Goal: Task Accomplishment & Management: Check status

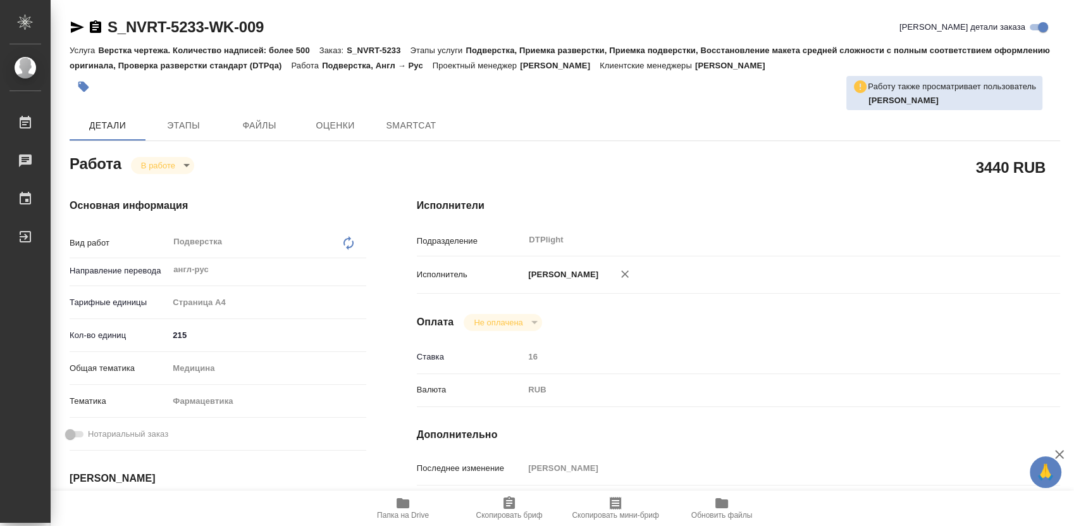
type textarea "x"
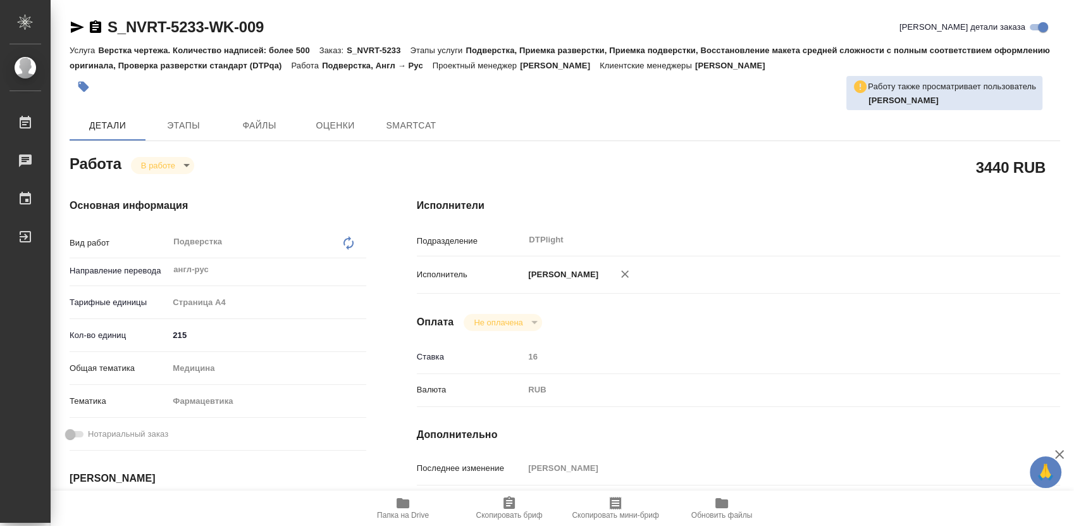
type textarea "x"
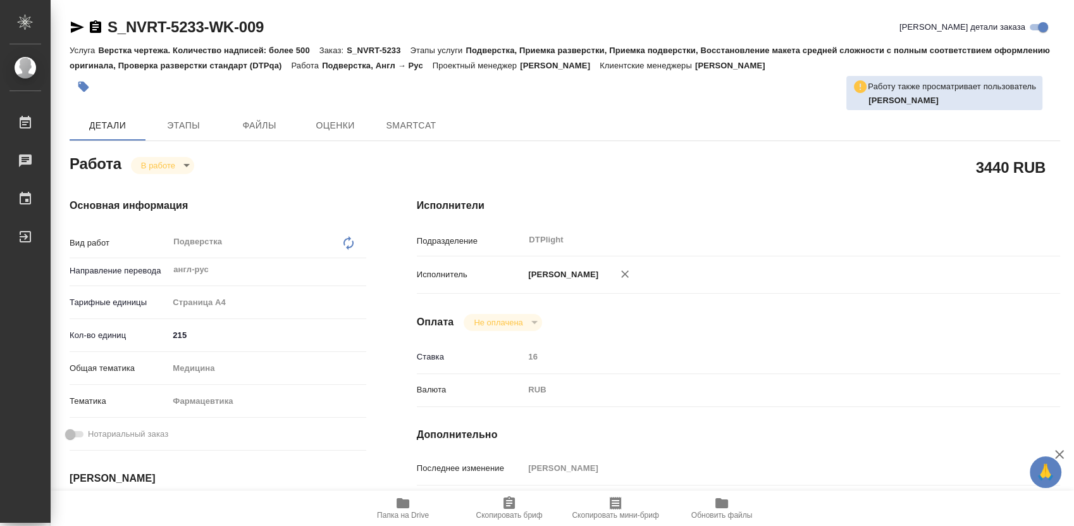
type textarea "x"
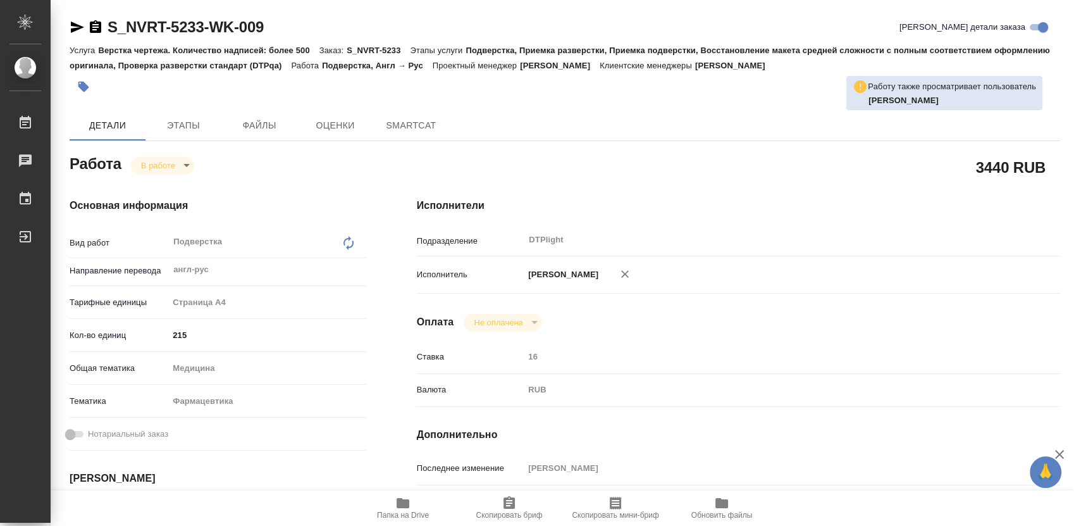
type textarea "x"
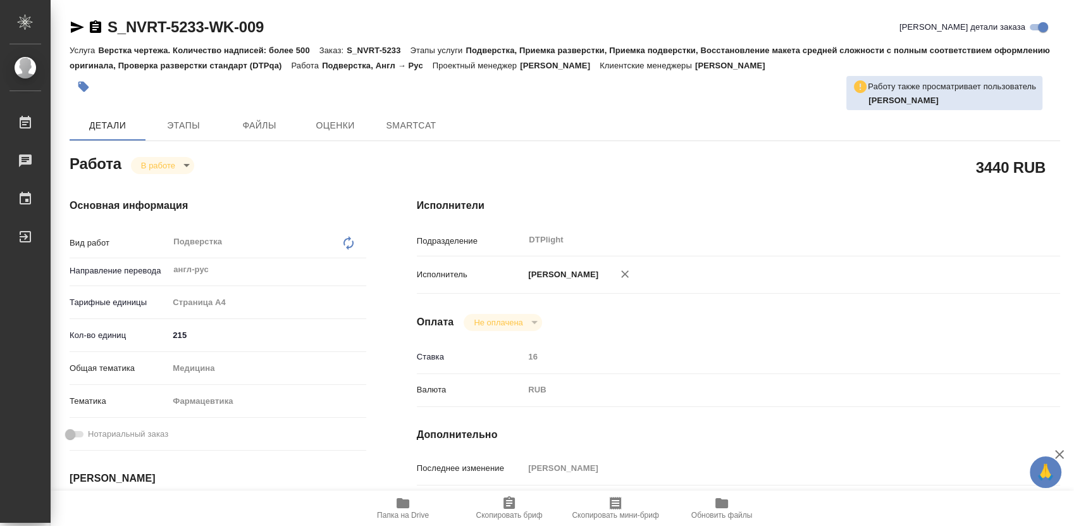
type textarea "x"
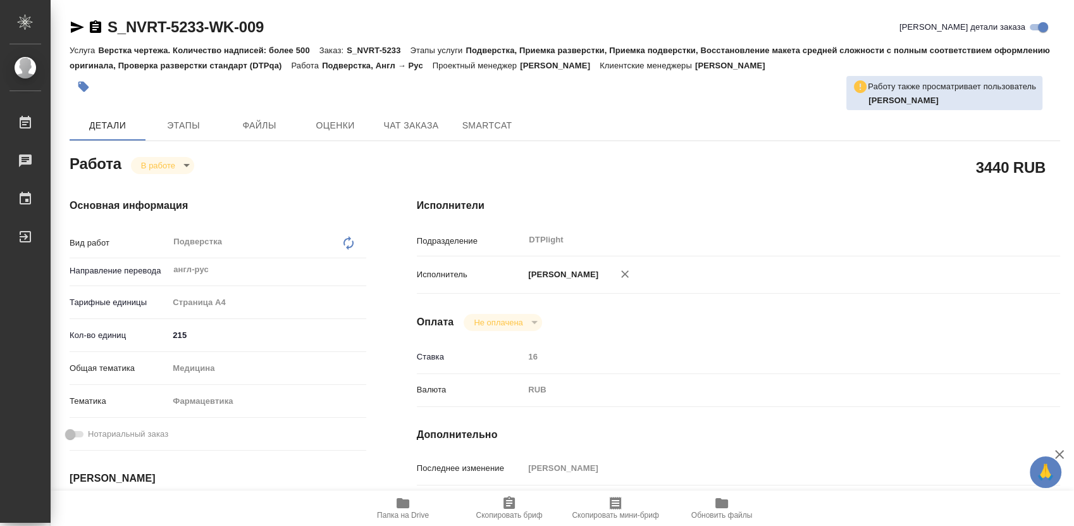
type textarea "x"
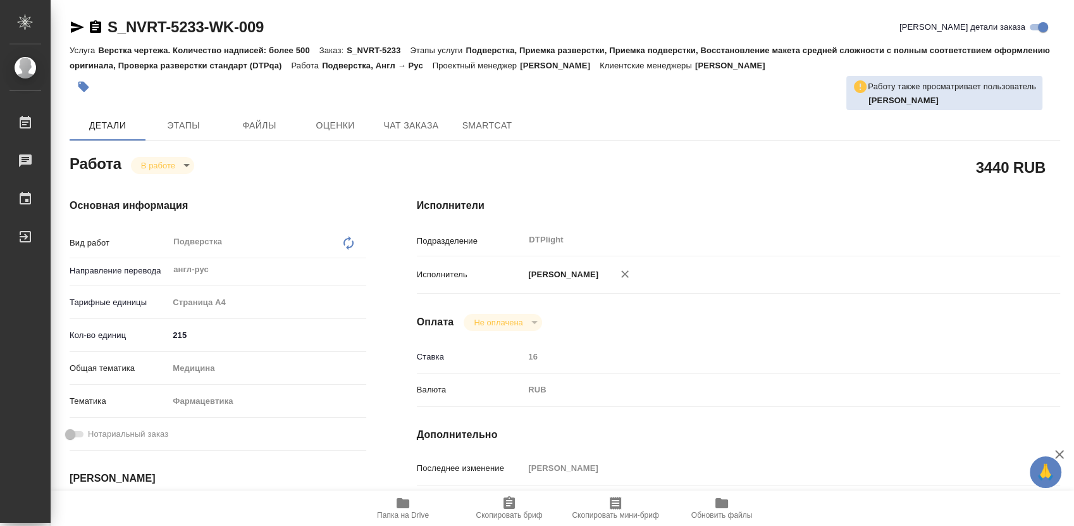
type textarea "x"
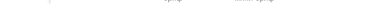
type textarea "x"
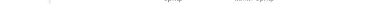
type textarea "x"
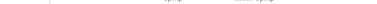
type textarea "x"
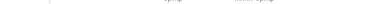
type textarea "x"
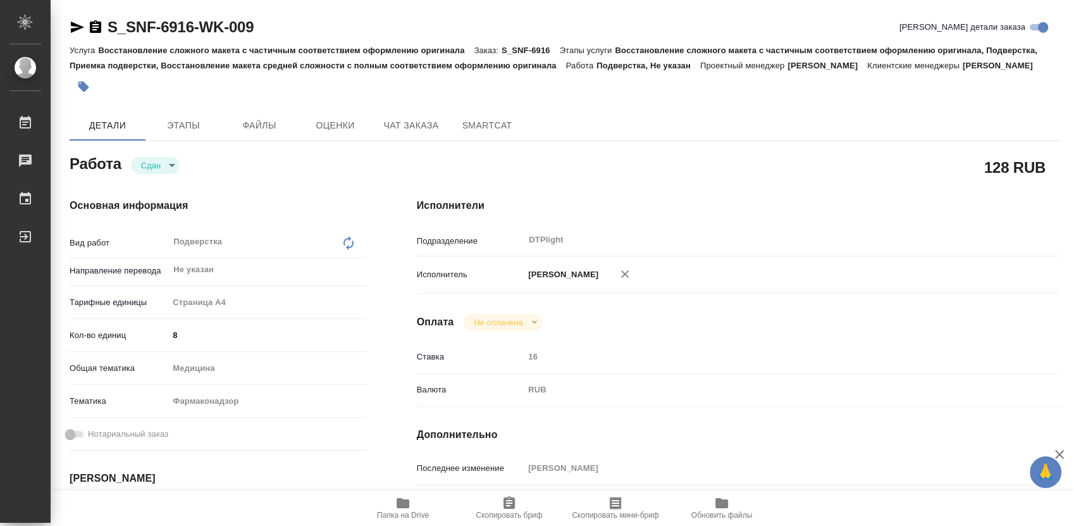
type textarea "x"
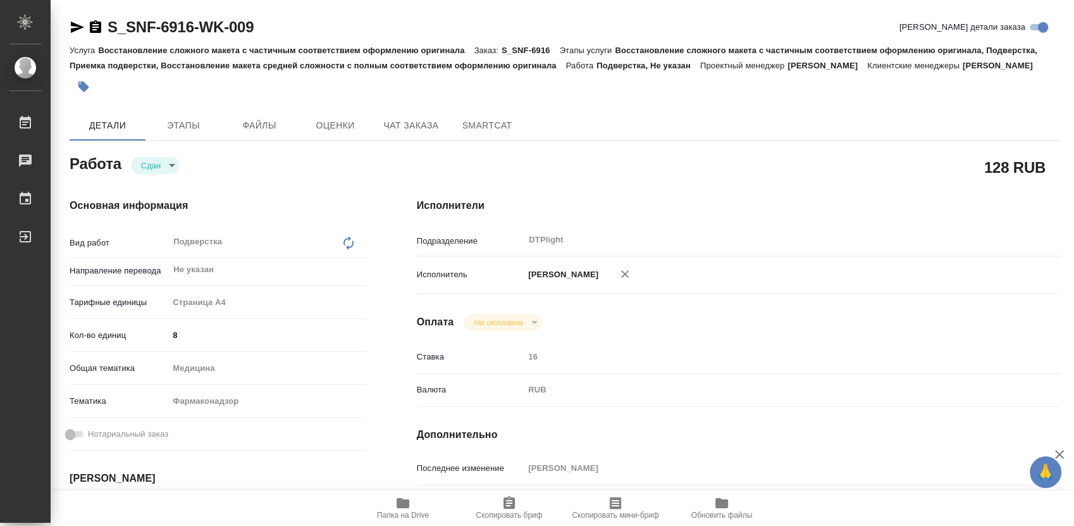
type textarea "x"
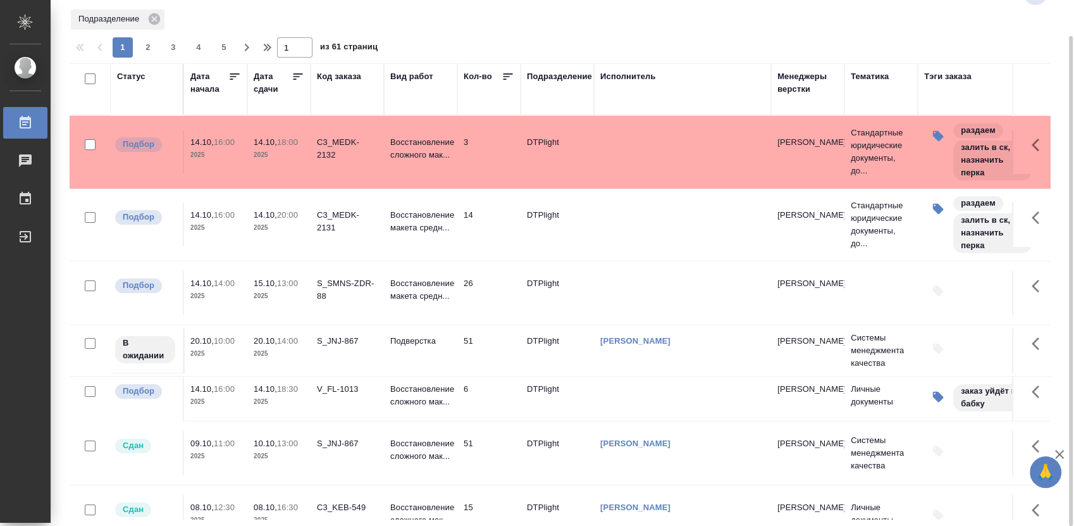
click at [132, 4] on div "Статус" at bounding box center [131, 76] width 28 height 13
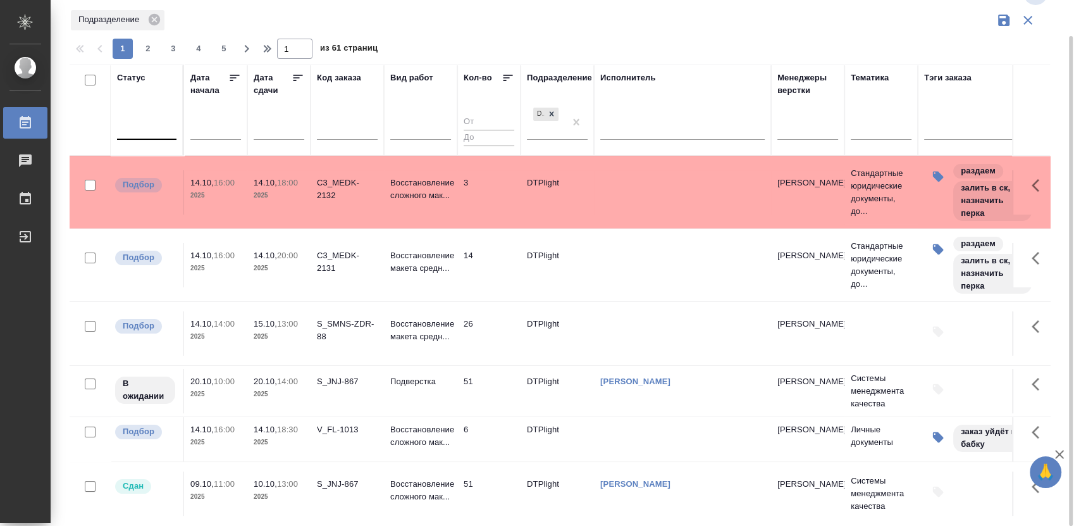
click at [146, 4] on div at bounding box center [146, 132] width 59 height 33
click at [149, 4] on div at bounding box center [146, 128] width 59 height 24
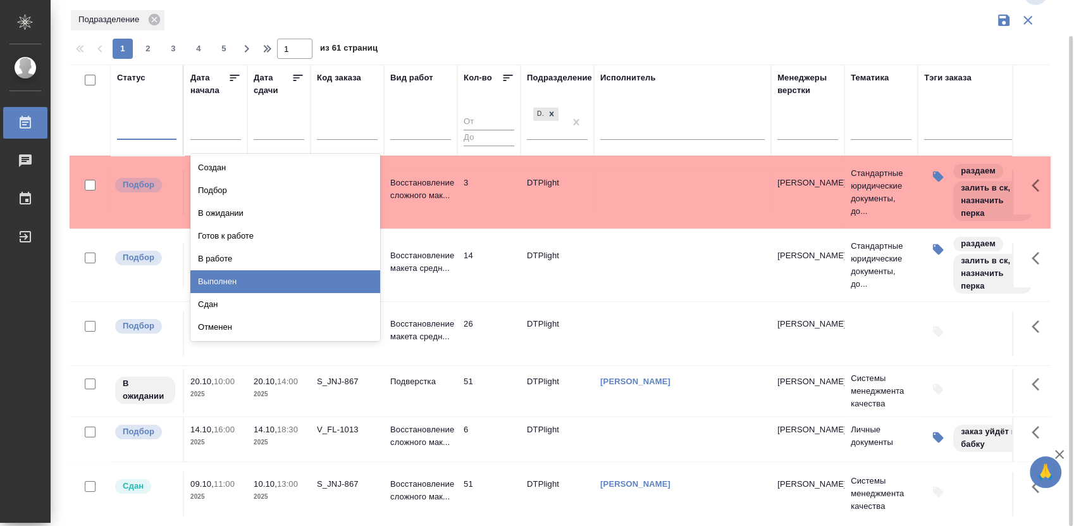
click at [249, 4] on div "Выполнен" at bounding box center [285, 281] width 190 height 23
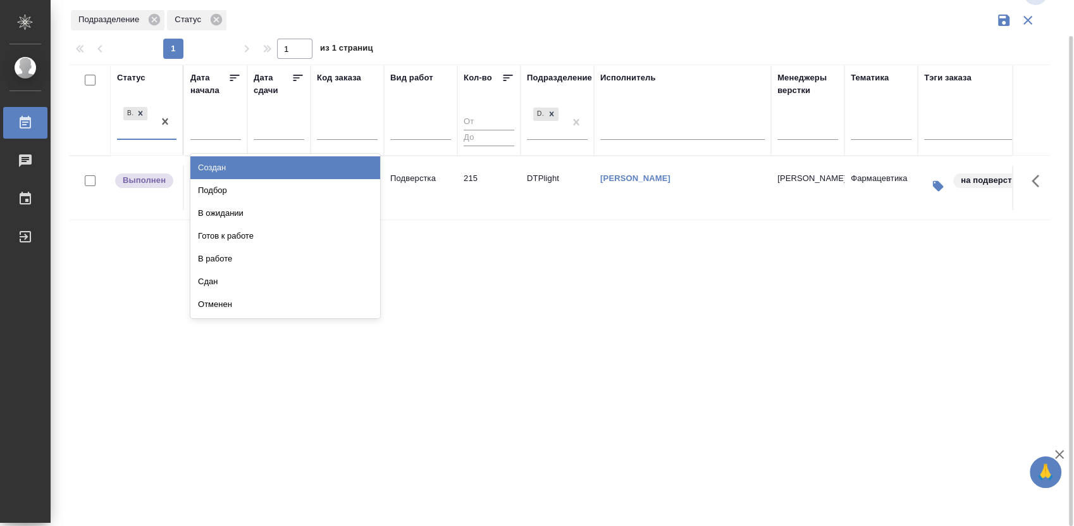
click at [156, 4] on div at bounding box center [165, 121] width 23 height 34
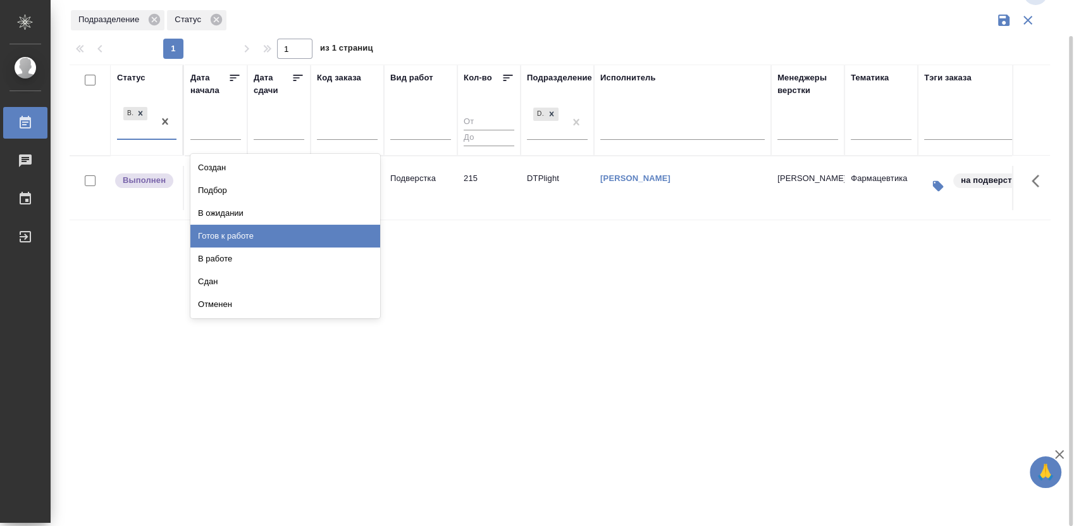
click at [229, 4] on div "Готов к работе" at bounding box center [285, 236] width 190 height 23
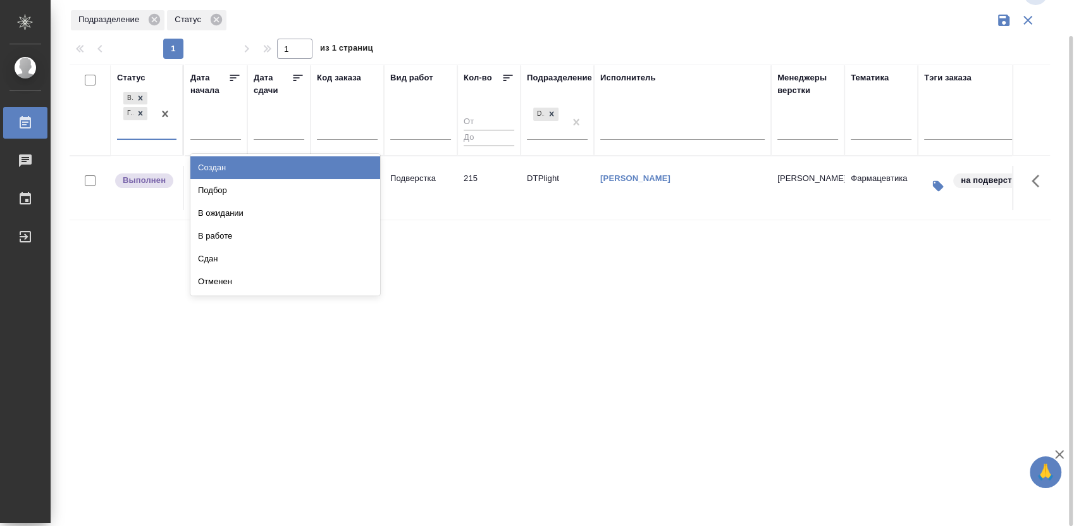
click at [146, 4] on div "Выполнен Готов к работе" at bounding box center [146, 114] width 59 height 51
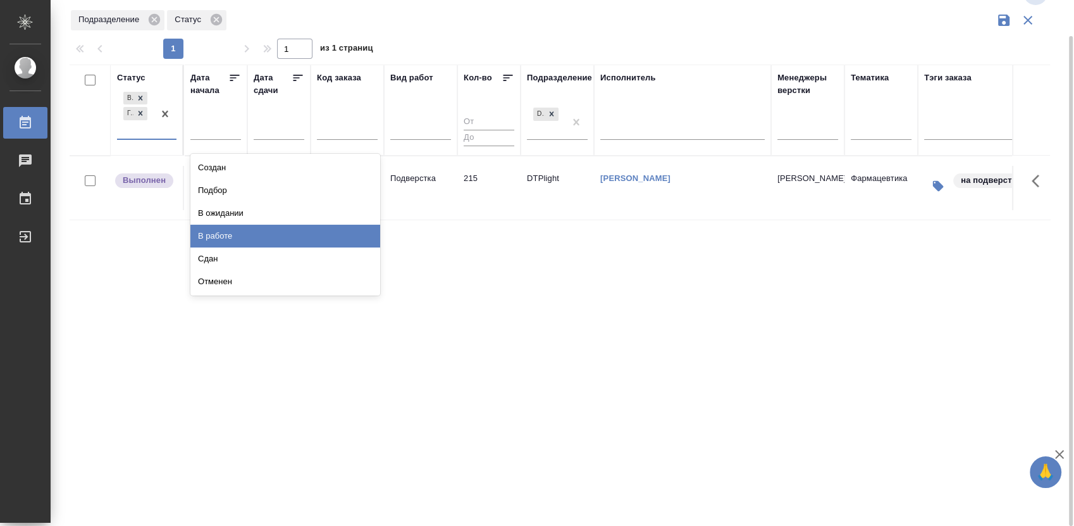
click at [235, 4] on div "В работе" at bounding box center [285, 236] width 190 height 23
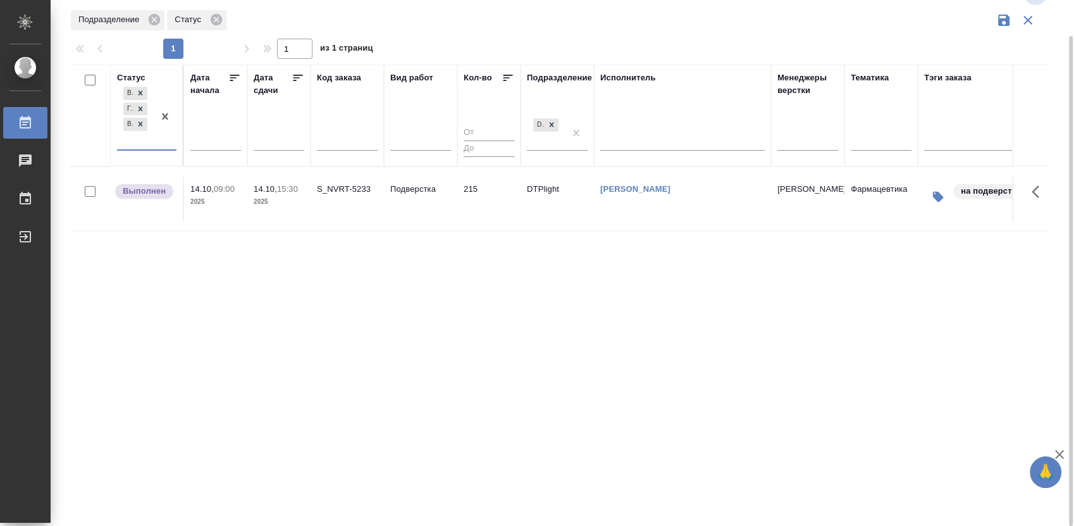
click at [160, 4] on div at bounding box center [165, 116] width 23 height 65
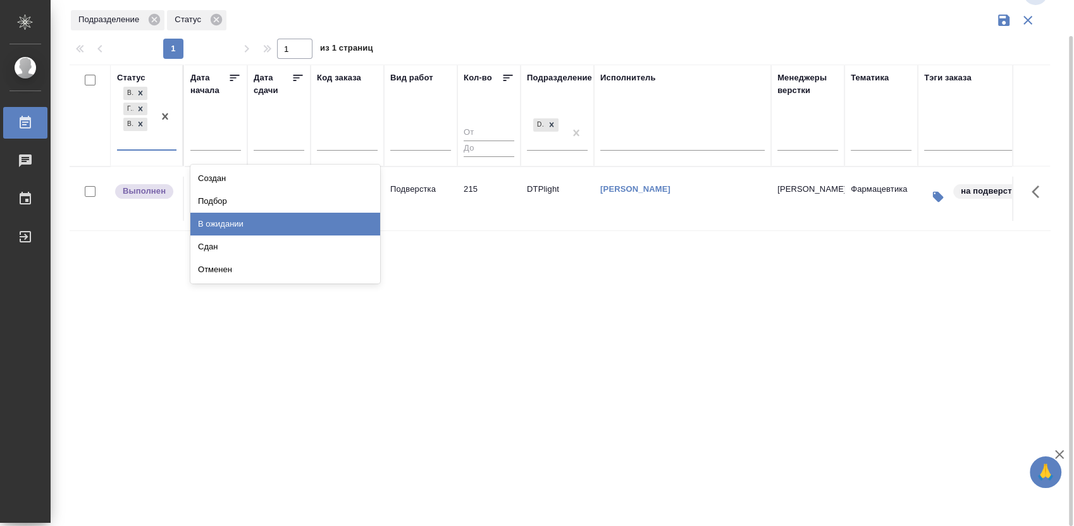
click at [255, 4] on div "В ожидании" at bounding box center [285, 224] width 190 height 23
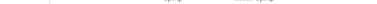
type textarea "x"
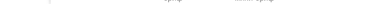
type textarea "x"
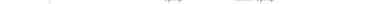
type textarea "x"
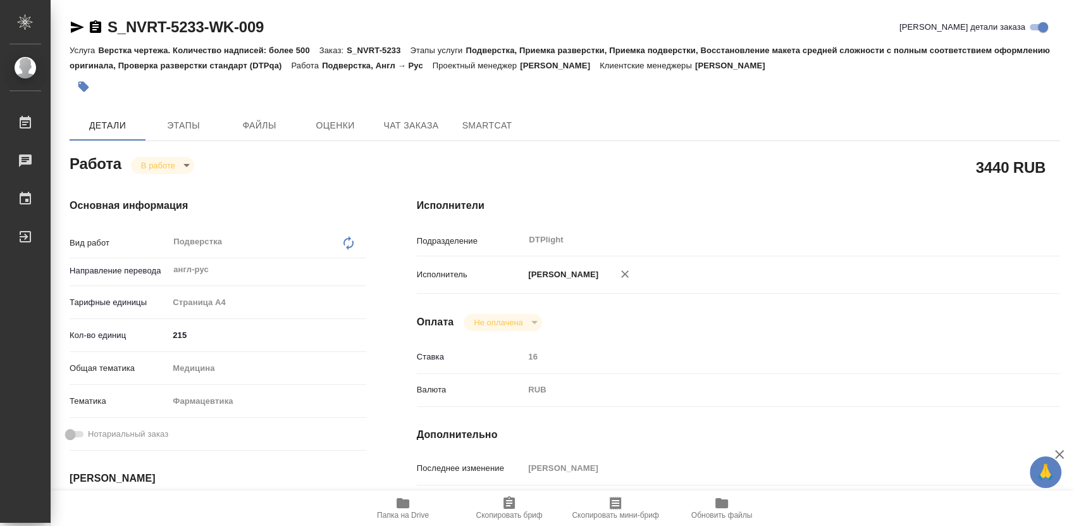
type textarea "x"
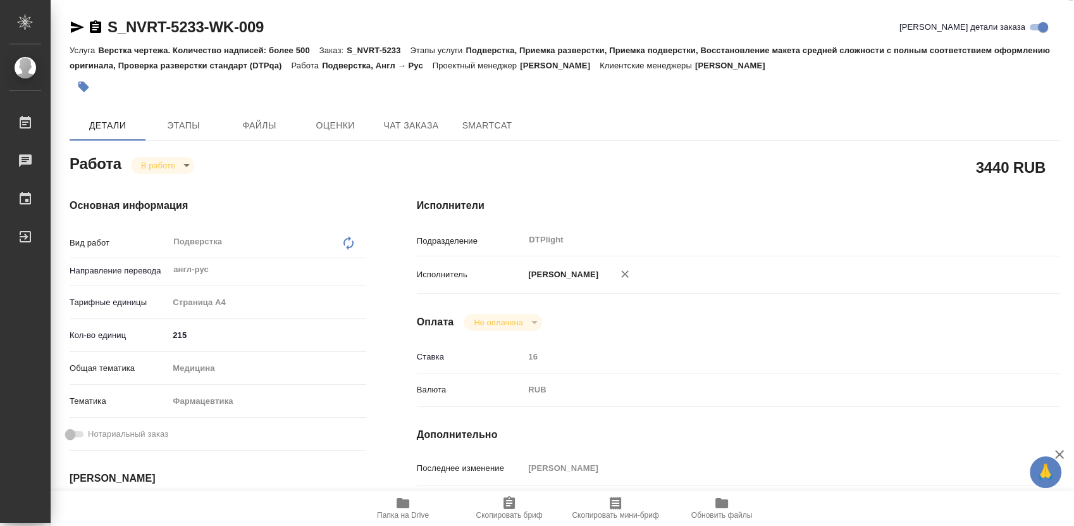
type textarea "x"
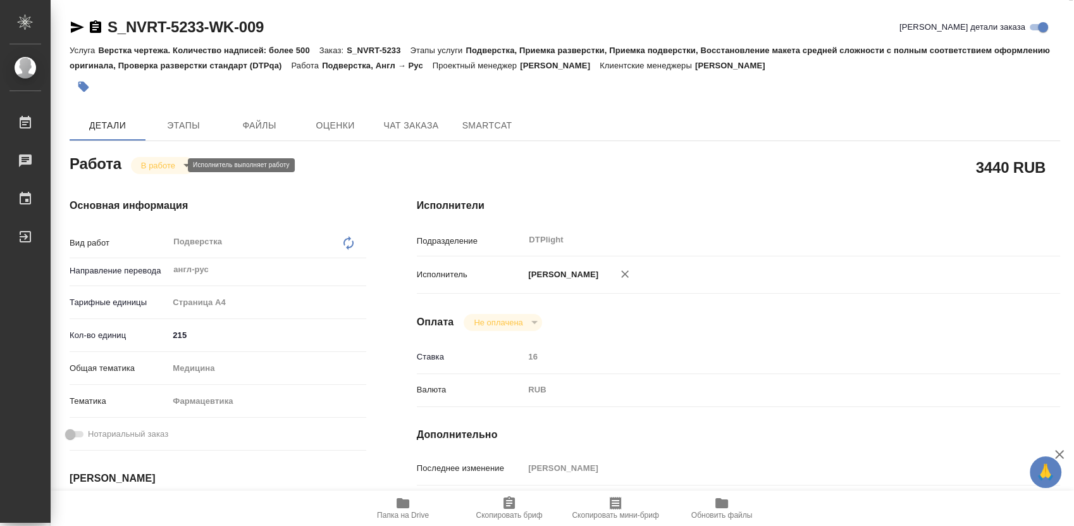
click at [166, 4] on body "🙏 .cls-1 fill:#fff; AWATERA Работы 0 Чаты График Выйти S_NVRT-5233-WK-009 Кратк…" at bounding box center [537, 263] width 1074 height 526
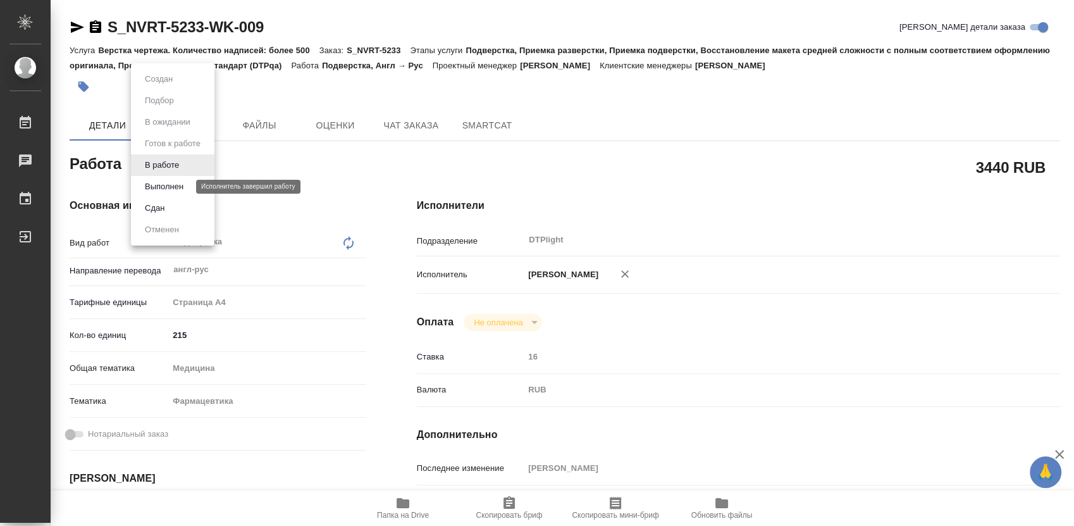
click at [169, 4] on button "Выполнен" at bounding box center [164, 187] width 46 height 14
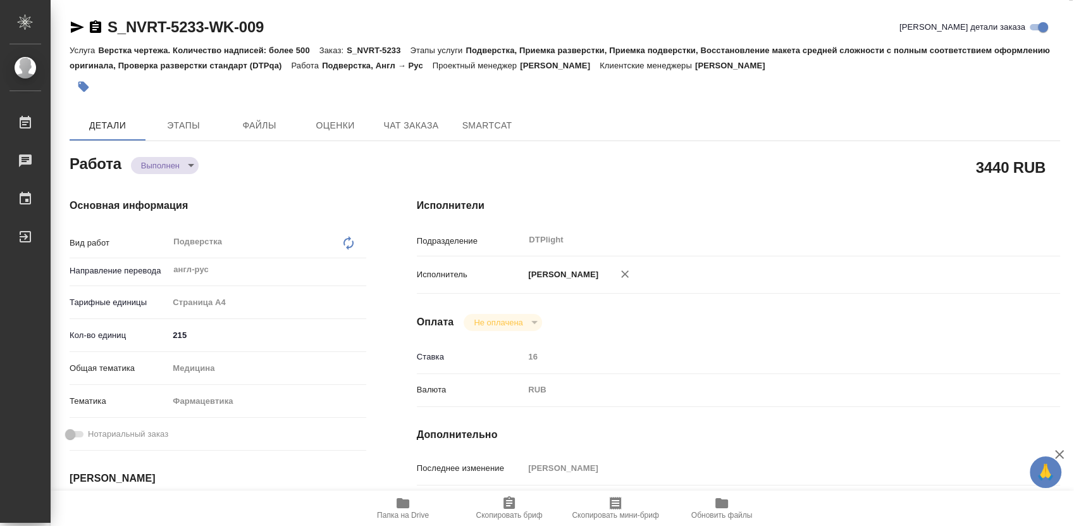
type textarea "x"
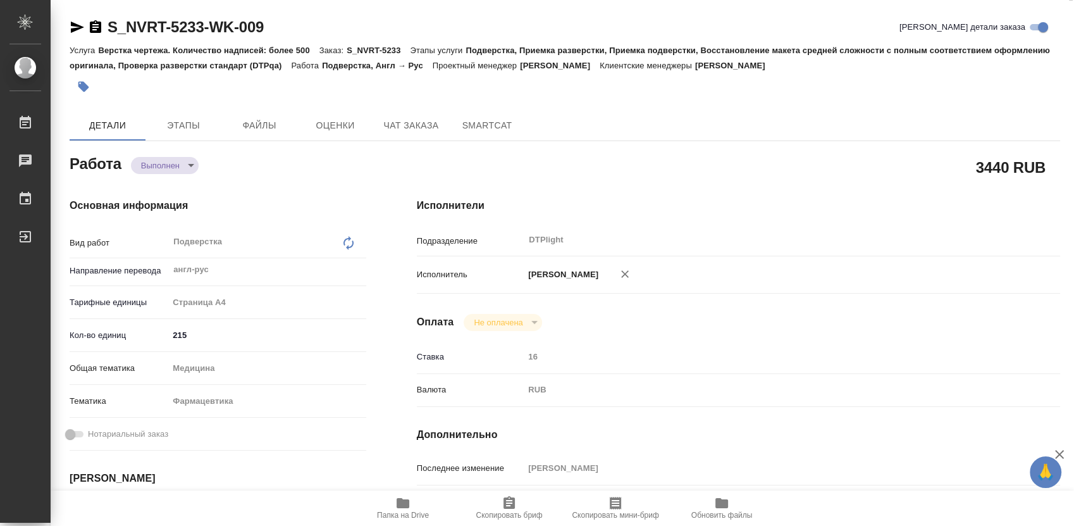
type textarea "x"
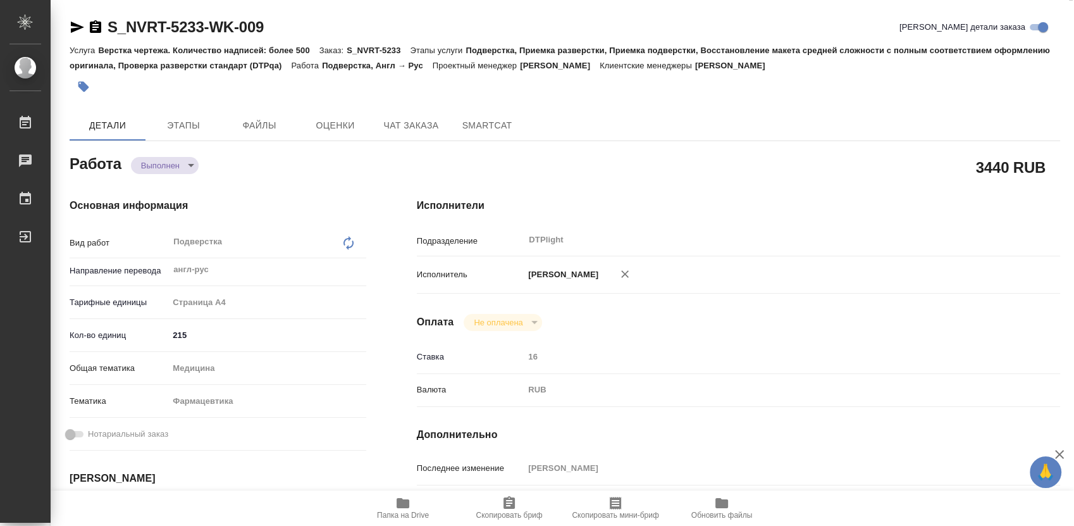
type textarea "x"
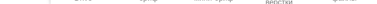
type textarea "x"
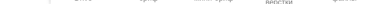
type textarea "x"
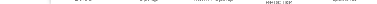
type textarea "x"
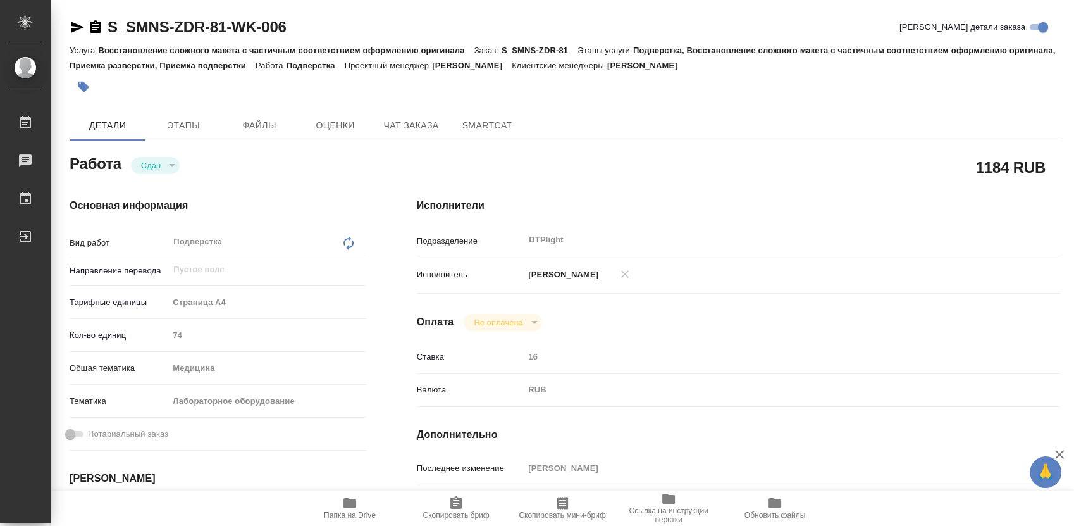
type textarea "x"
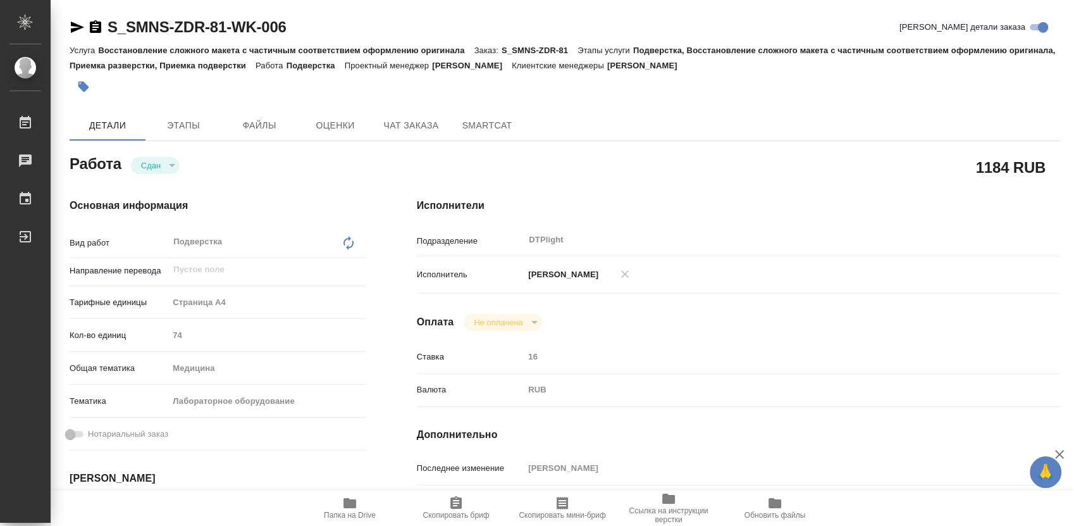
type textarea "x"
